Goal: Task Accomplishment & Management: Manage account settings

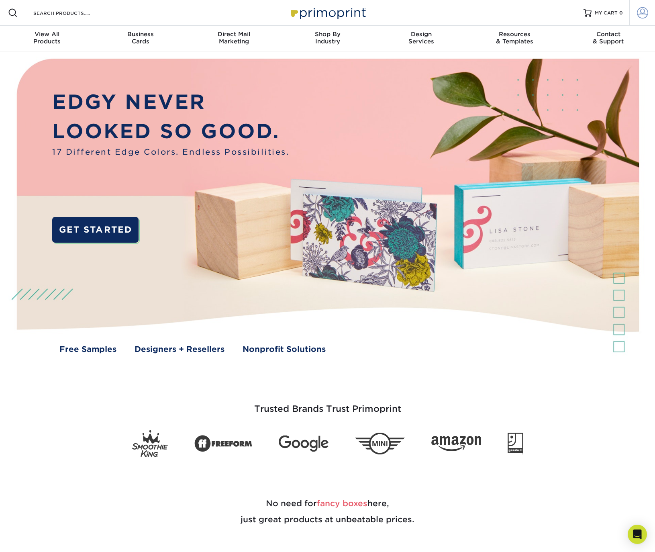
click at [647, 10] on span at bounding box center [642, 12] width 11 height 11
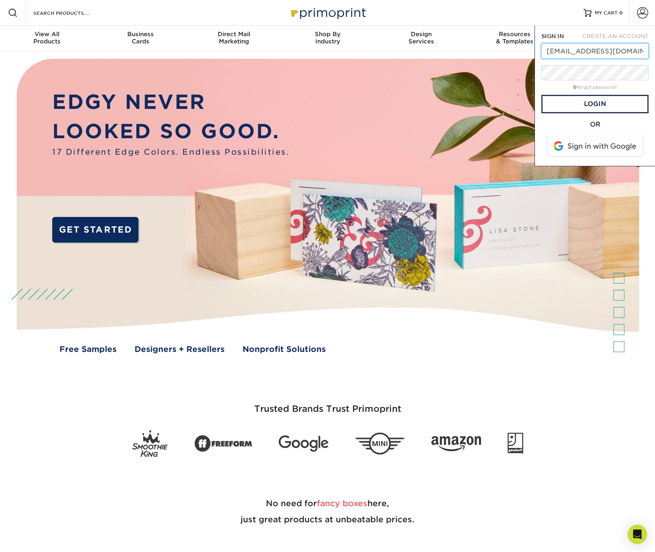
type input "enes@nesegroupinc.com"
click at [568, 108] on link "Login" at bounding box center [594, 104] width 107 height 18
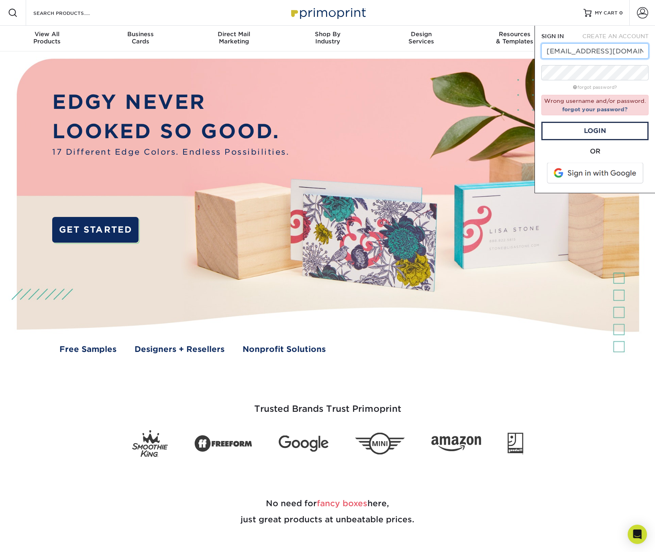
click at [565, 57] on input "enes@nesegroupinc.com" at bounding box center [594, 50] width 107 height 15
click at [565, 56] on input "enes@nesegroupinc.com" at bounding box center [594, 50] width 107 height 15
type input "p"
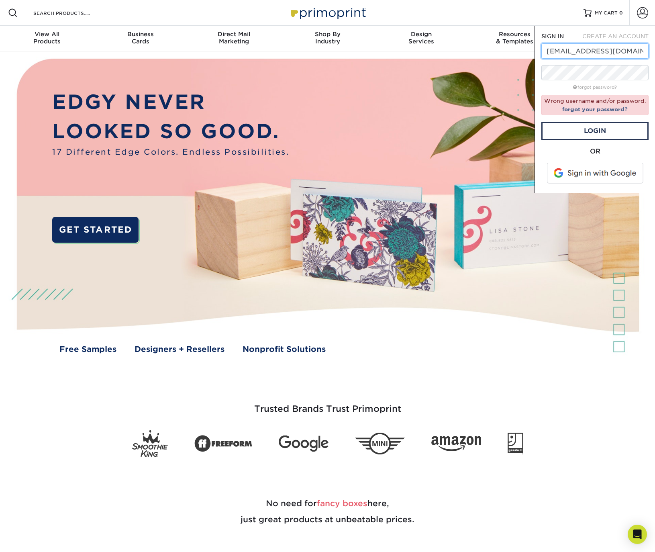
type input "phototolove@gmail.com"
click at [562, 128] on link "Login" at bounding box center [594, 131] width 107 height 18
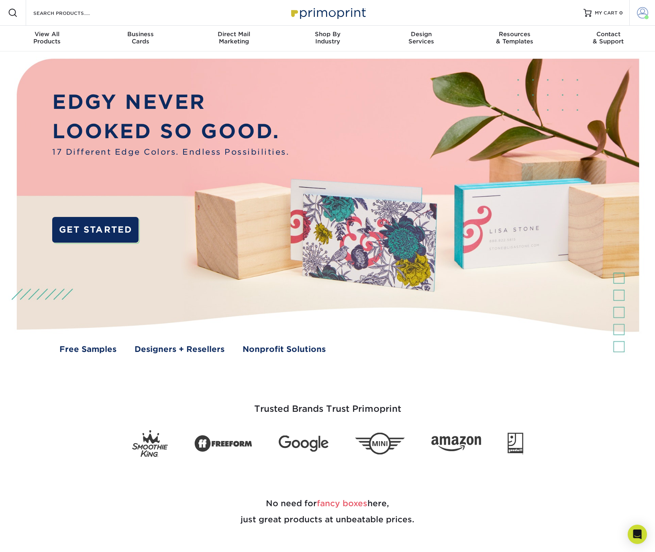
click at [652, 21] on link "Account" at bounding box center [642, 13] width 26 height 26
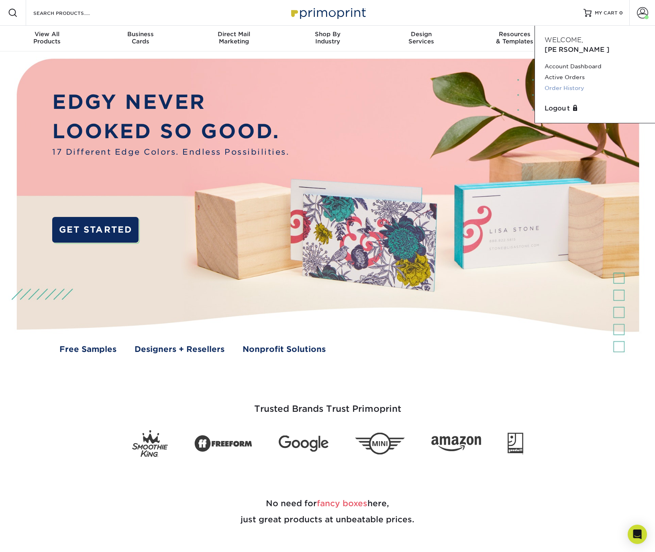
click at [562, 83] on link "Order History" at bounding box center [594, 88] width 101 height 11
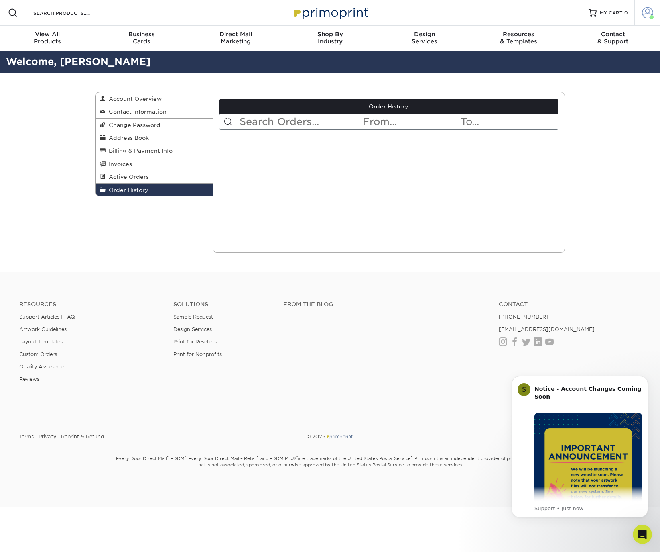
click at [649, 7] on span at bounding box center [647, 12] width 11 height 11
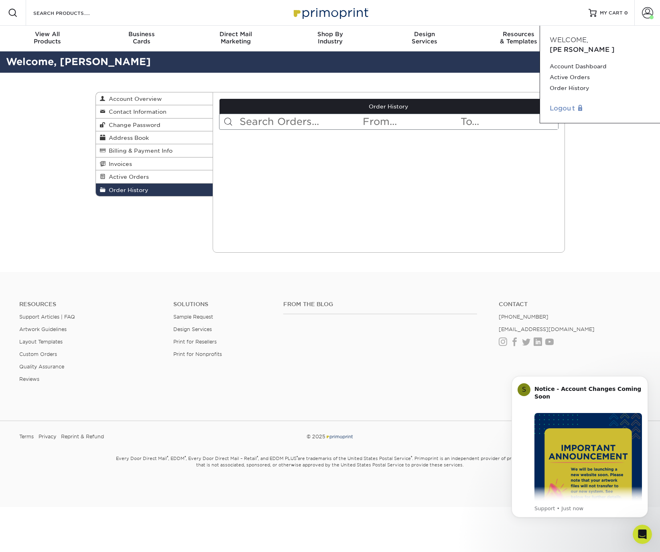
click at [571, 104] on link "Logout" at bounding box center [600, 109] width 101 height 10
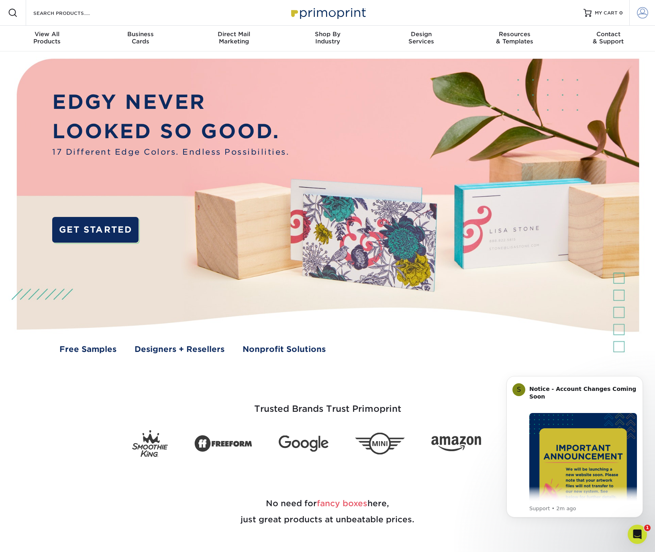
click at [643, 14] on span at bounding box center [642, 12] width 11 height 11
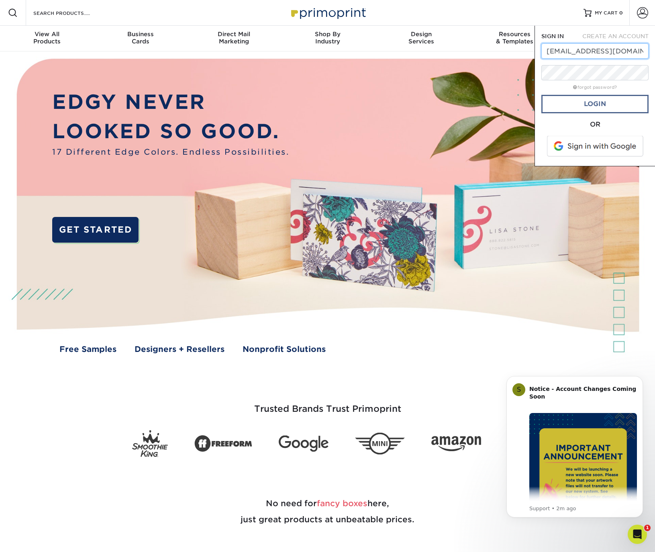
type input "president@nsbranding.com"
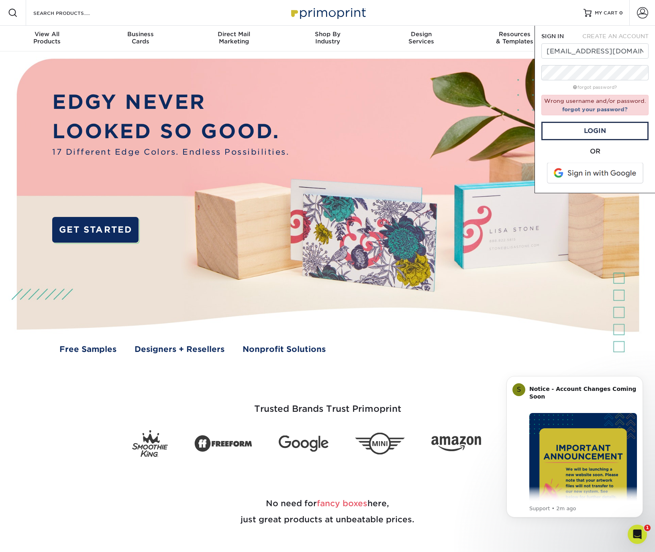
click at [607, 176] on span at bounding box center [595, 173] width 102 height 21
